Goal: Communication & Community: Answer question/provide support

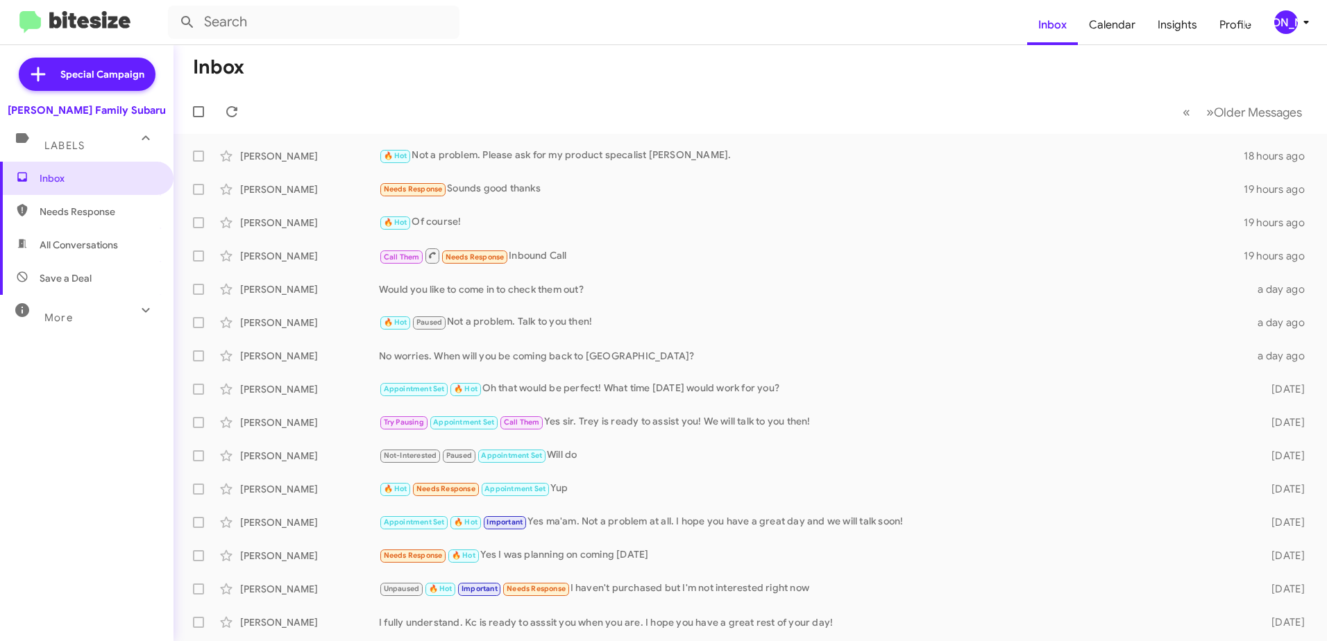
click at [1301, 21] on icon at bounding box center [1306, 22] width 17 height 17
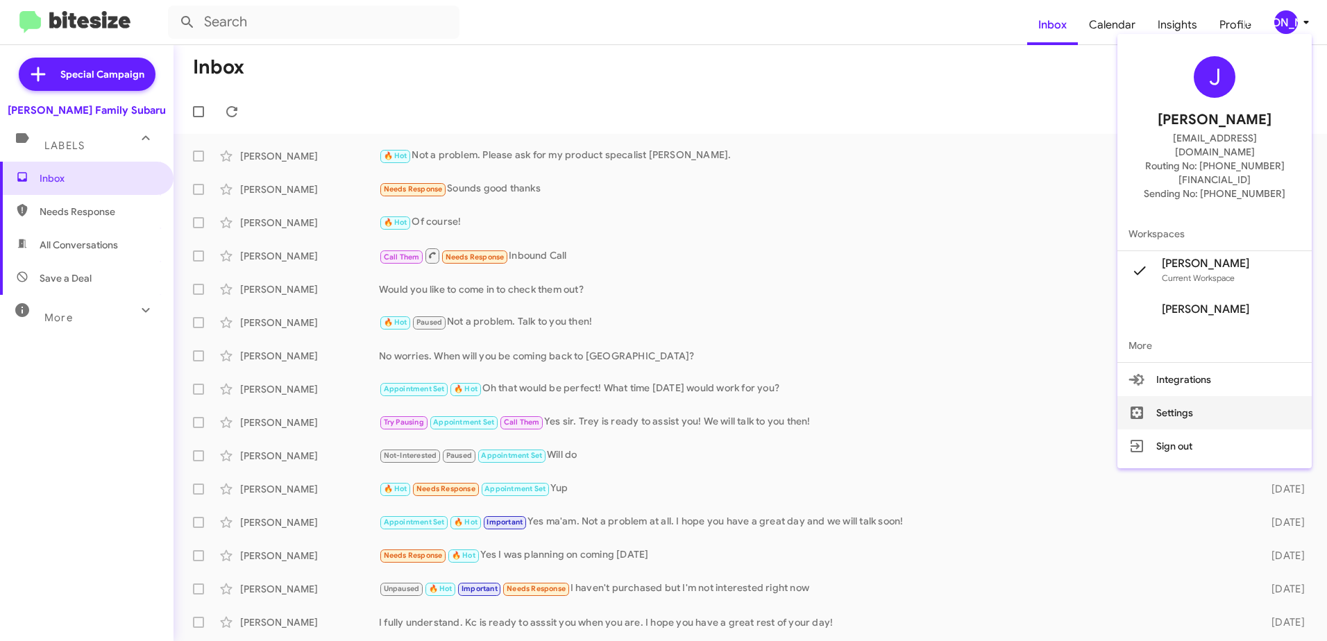
click at [1199, 396] on button "Settings" at bounding box center [1215, 412] width 194 height 33
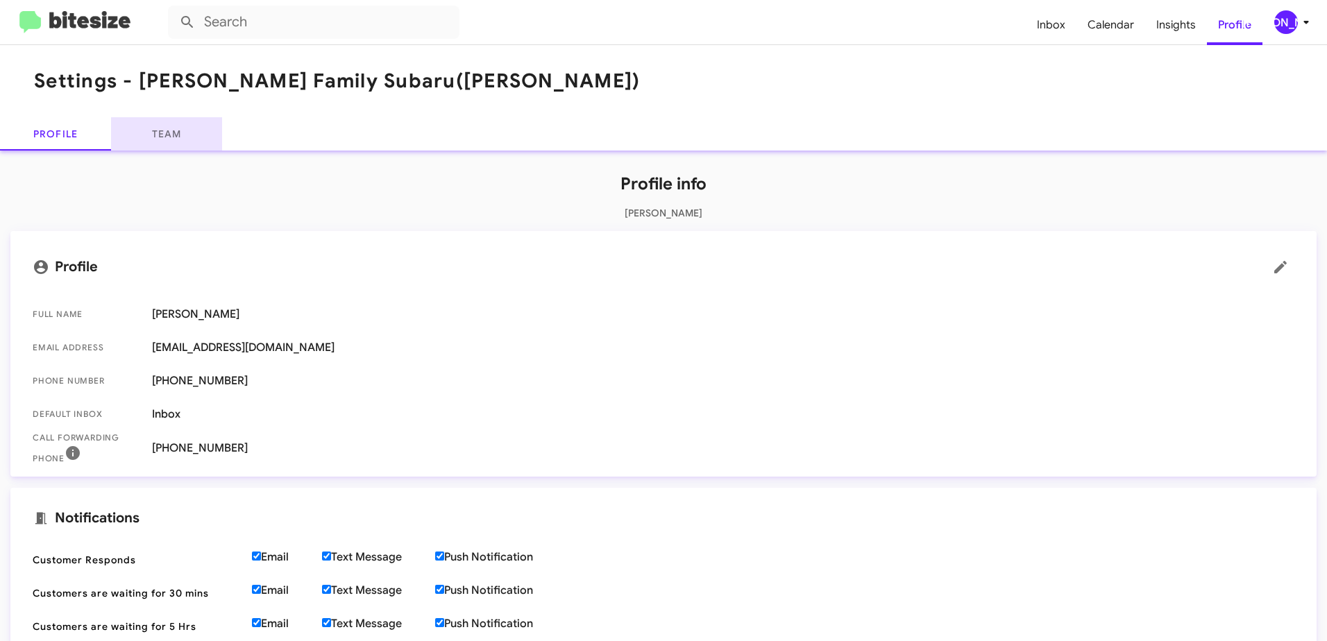
click at [161, 135] on link "Team" at bounding box center [166, 133] width 111 height 33
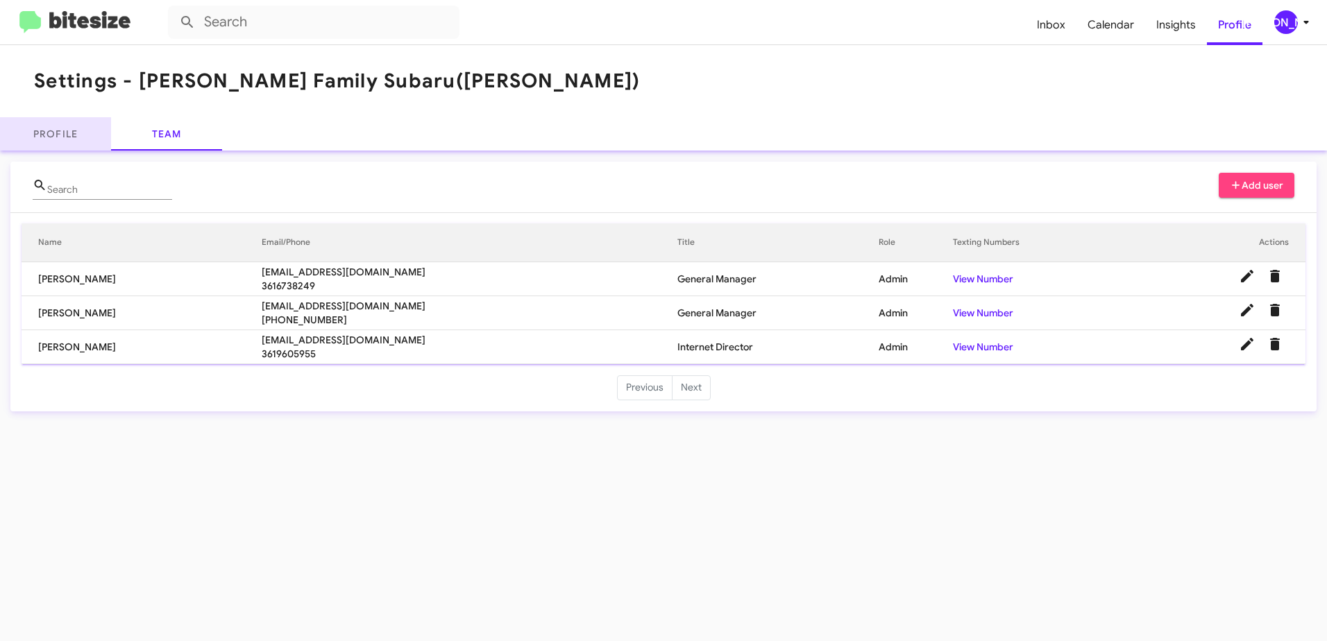
click at [62, 133] on link "Profile" at bounding box center [55, 133] width 111 height 33
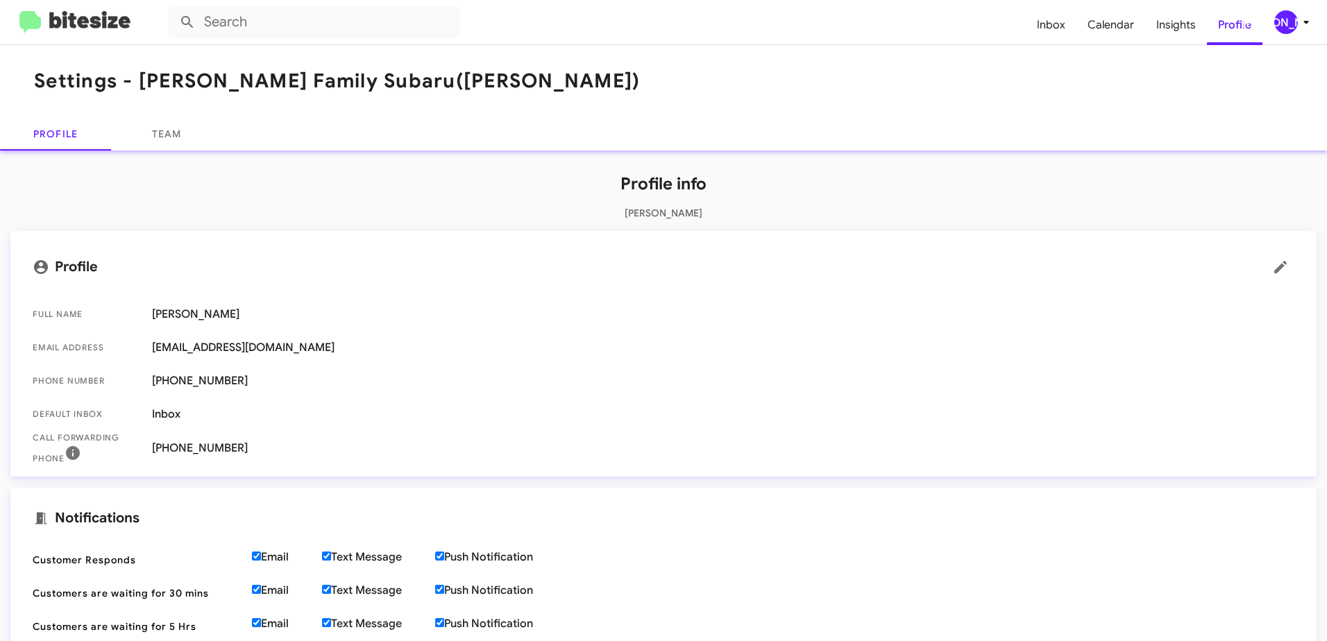
click at [89, 18] on img at bounding box center [74, 22] width 111 height 23
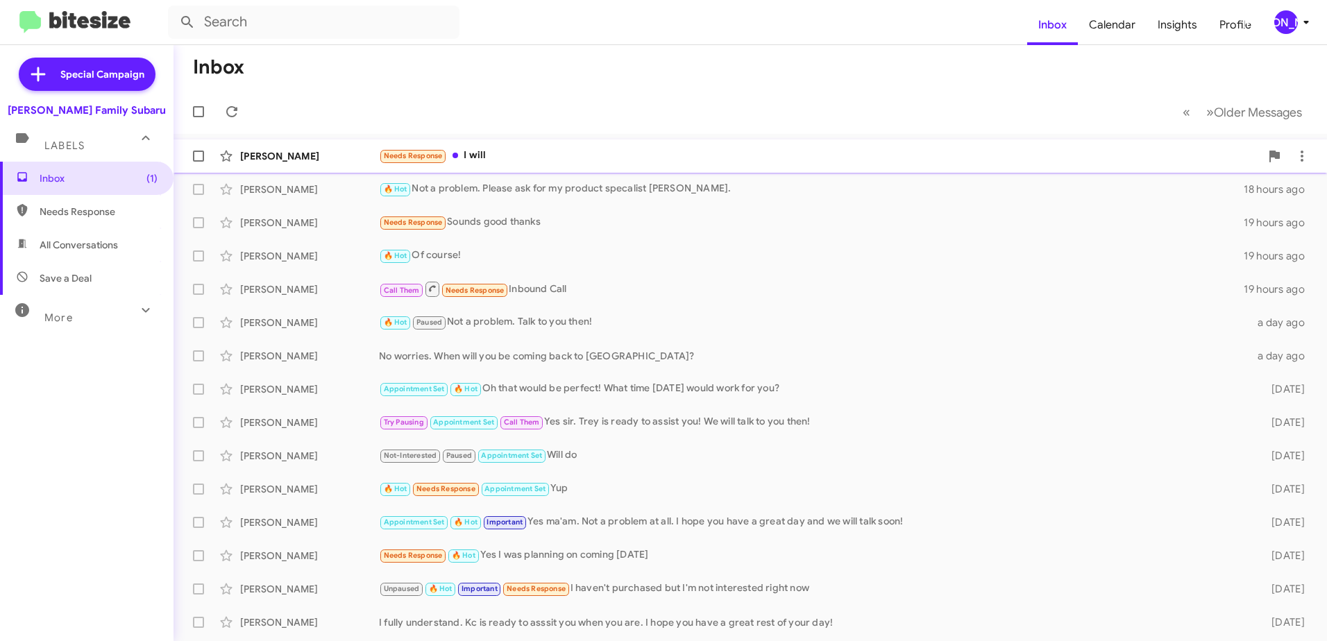
click at [284, 159] on div "[PERSON_NAME]" at bounding box center [309, 156] width 139 height 14
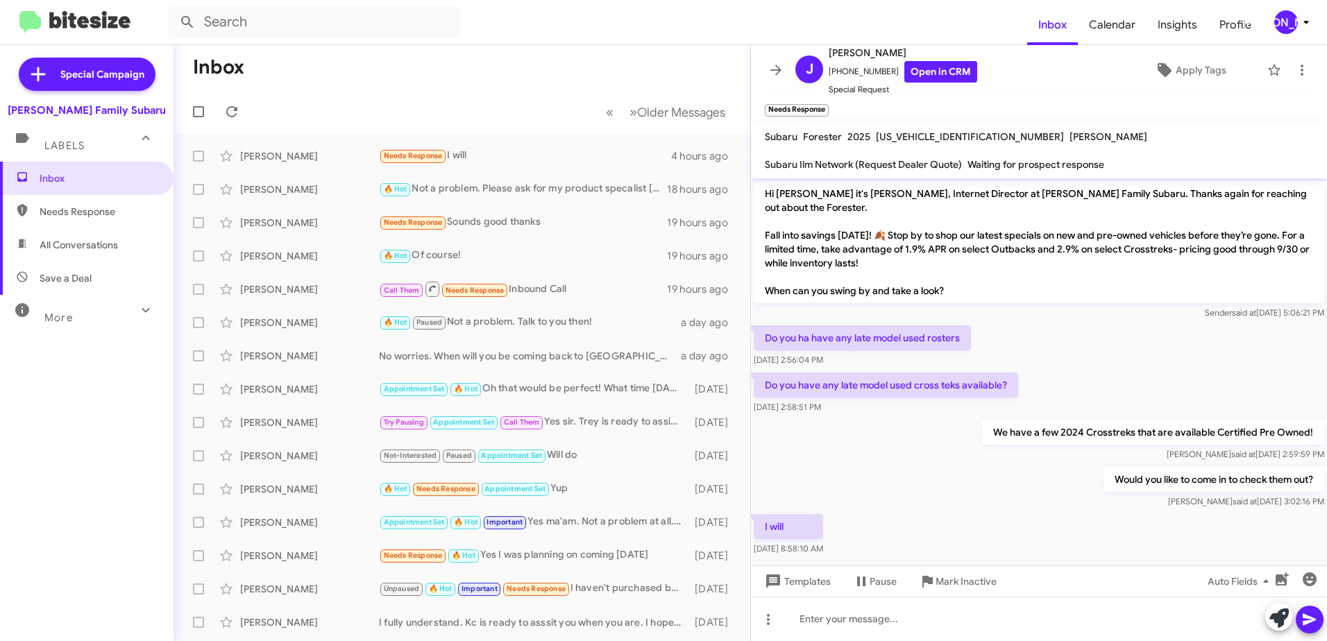
click at [437, 95] on mat-toolbar-row "« Previous » Next Older Messages" at bounding box center [462, 112] width 577 height 44
